Goal: Task Accomplishment & Management: Complete application form

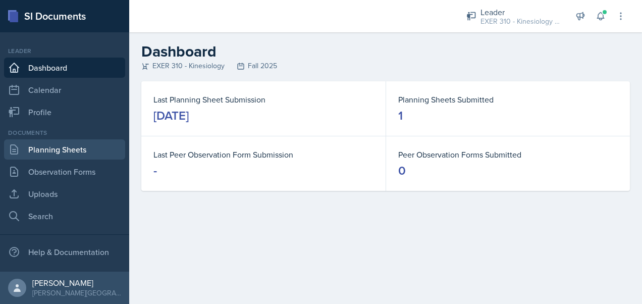
click at [66, 144] on link "Planning Sheets" at bounding box center [64, 149] width 121 height 20
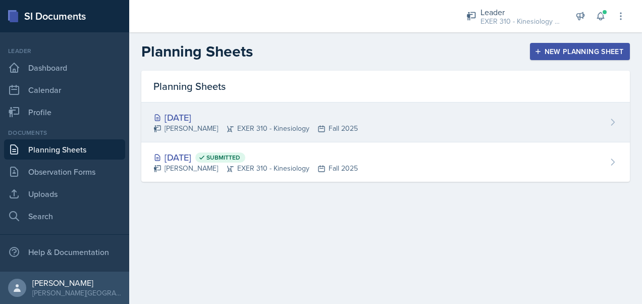
click at [318, 119] on div "[DATE]" at bounding box center [255, 118] width 204 height 14
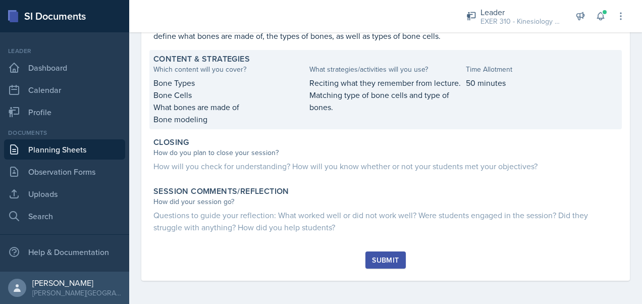
scroll to position [416, 0]
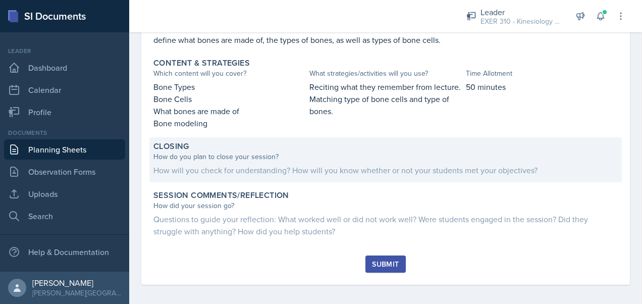
click at [233, 162] on div "How do you plan to close your session? How will you check for understanding? Ho…" at bounding box center [385, 163] width 464 height 25
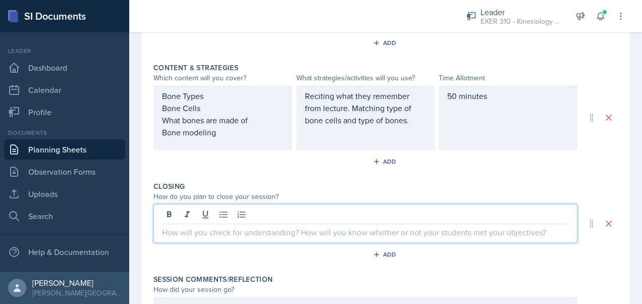
click at [192, 212] on div at bounding box center [365, 223] width 424 height 39
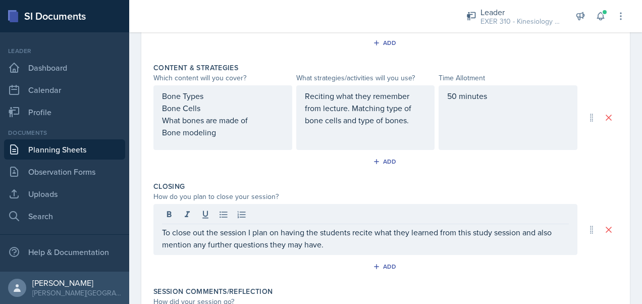
click at [192, 177] on div "Closing How do you plan to close your session? To close out the session I plan …" at bounding box center [385, 229] width 464 height 105
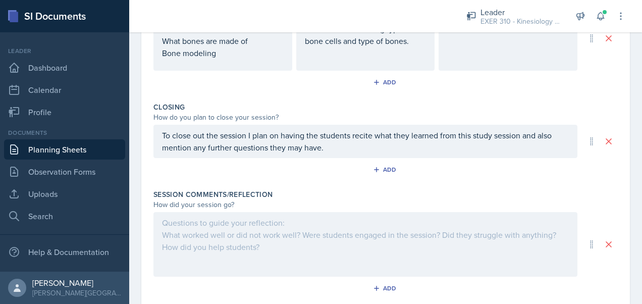
scroll to position [525, 0]
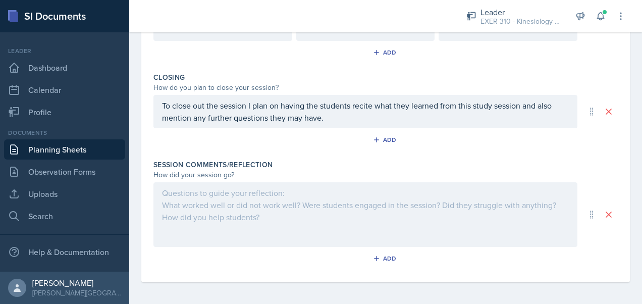
click at [284, 210] on div at bounding box center [365, 214] width 424 height 65
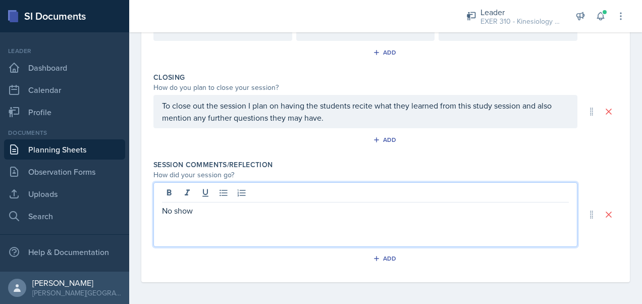
click at [167, 207] on p "No show" at bounding box center [365, 210] width 407 height 12
click at [238, 209] on p "Was a no show" at bounding box center [365, 210] width 407 height 12
click at [228, 251] on div "Add" at bounding box center [385, 260] width 464 height 19
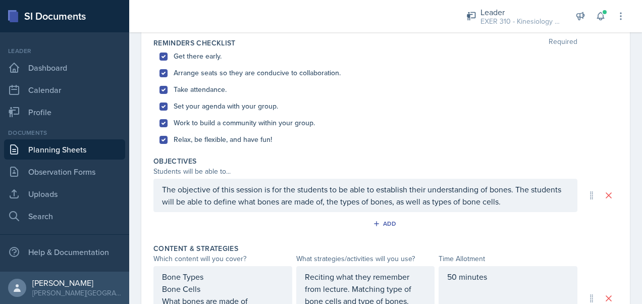
scroll to position [0, 0]
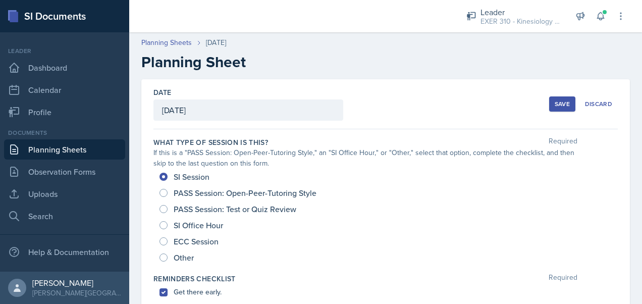
click at [555, 104] on div "Save" at bounding box center [562, 104] width 15 height 8
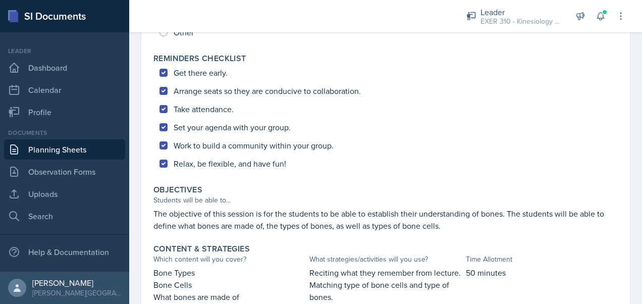
scroll to position [417, 0]
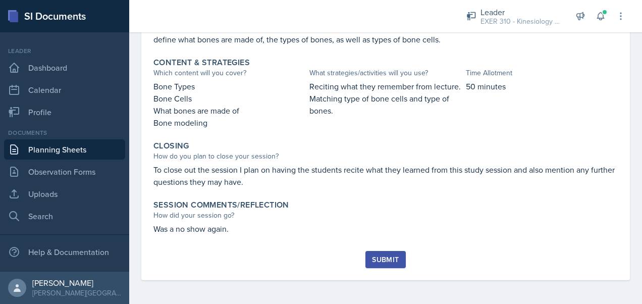
click at [386, 261] on div "Submit" at bounding box center [385, 259] width 27 height 8
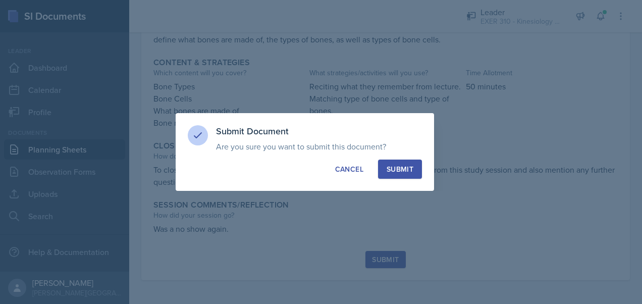
click at [404, 169] on div "Submit" at bounding box center [400, 169] width 27 height 10
radio input "true"
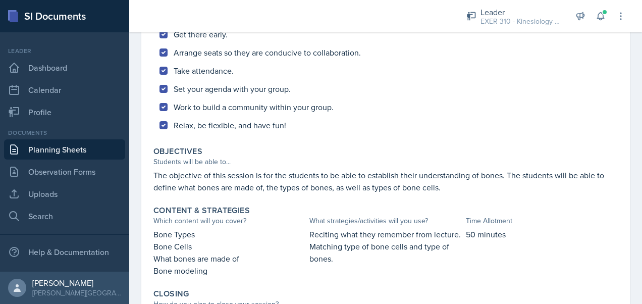
scroll to position [388, 0]
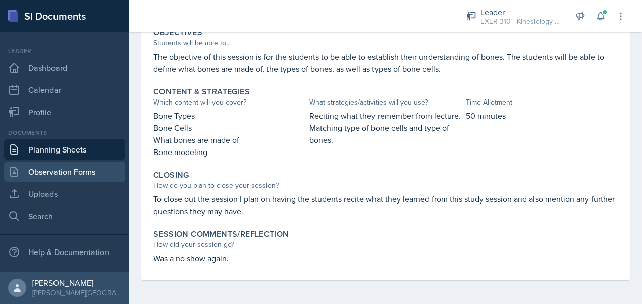
click at [66, 169] on link "Observation Forms" at bounding box center [64, 171] width 121 height 20
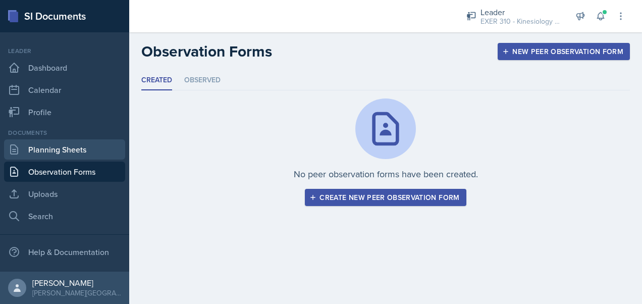
click at [77, 151] on link "Planning Sheets" at bounding box center [64, 149] width 121 height 20
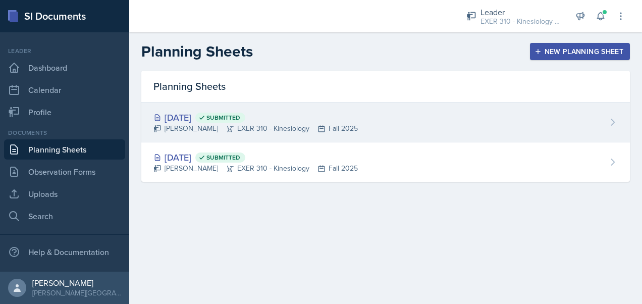
click at [314, 124] on div "Braelynn Anderson EXER 310 - Kinesiology Fall 2025" at bounding box center [255, 128] width 204 height 11
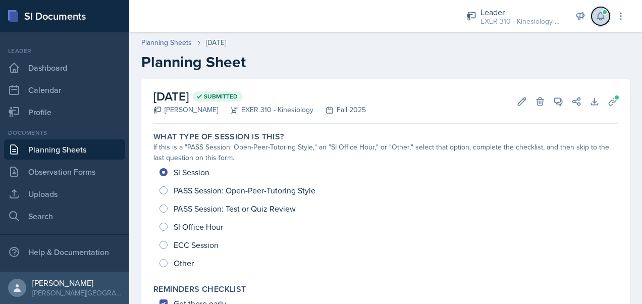
click at [602, 16] on icon at bounding box center [600, 16] width 10 height 10
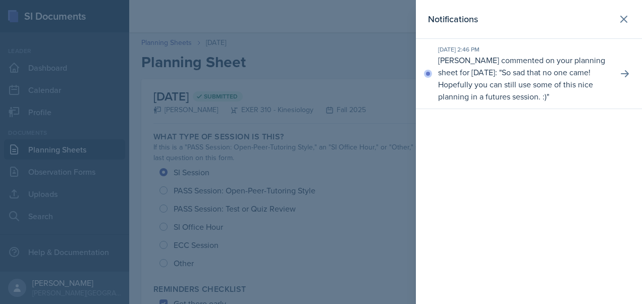
click at [549, 94] on p "So sad that no one came! Hopefully you can still use some of this nice planning…" at bounding box center [515, 84] width 155 height 35
click at [626, 19] on icon at bounding box center [624, 19] width 12 height 12
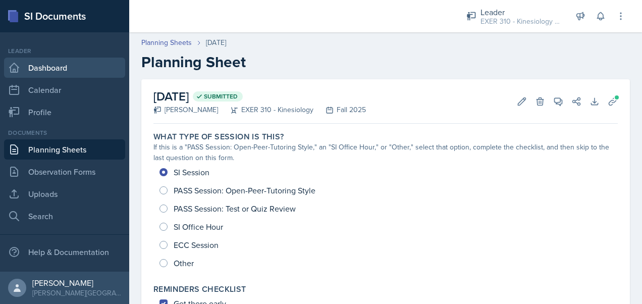
click at [57, 76] on link "Dashboard" at bounding box center [64, 68] width 121 height 20
